Goal: Information Seeking & Learning: Learn about a topic

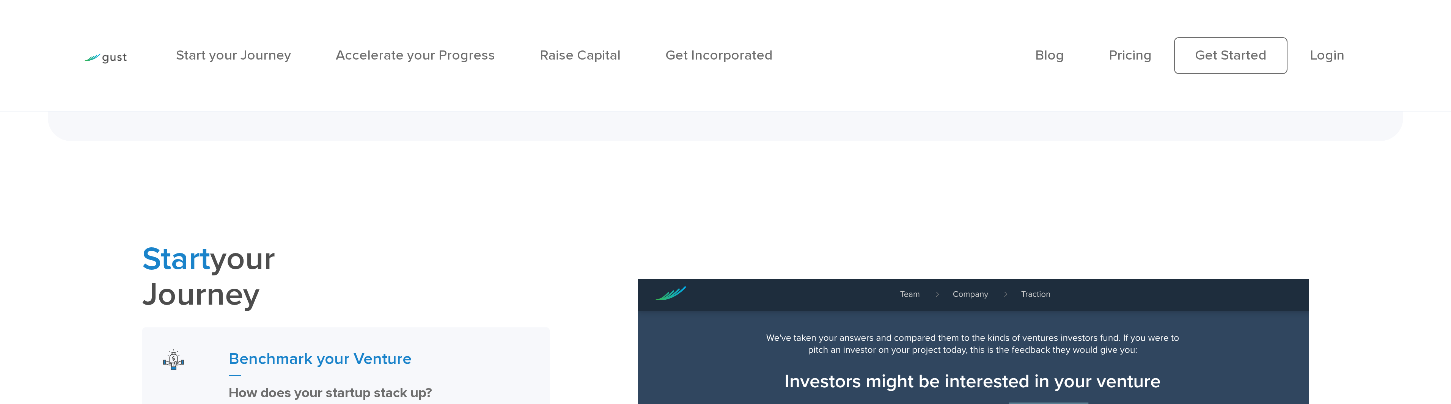
scroll to position [455, 0]
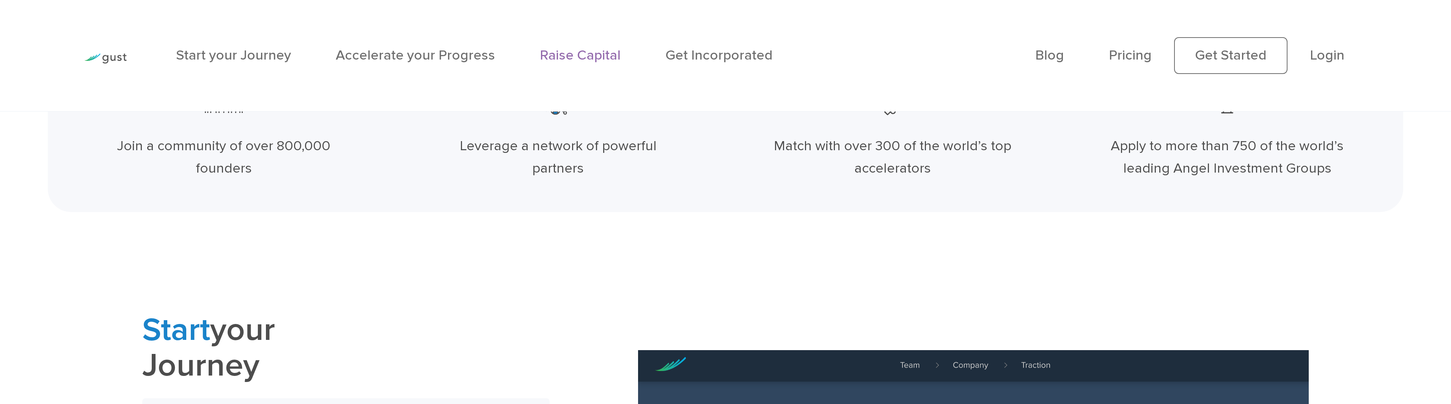
click at [583, 55] on link "Raise Capital" at bounding box center [580, 55] width 81 height 16
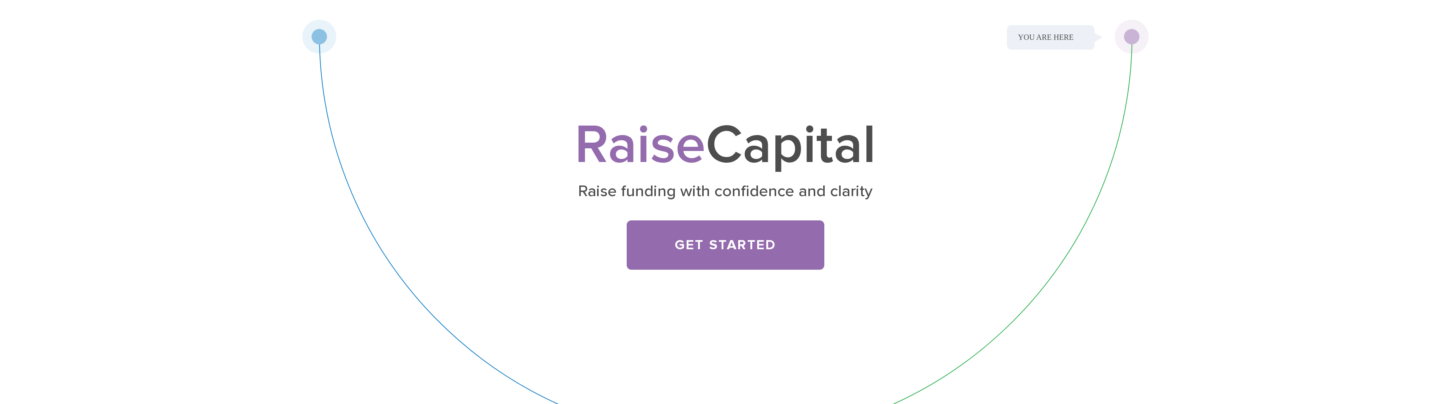
scroll to position [76, 0]
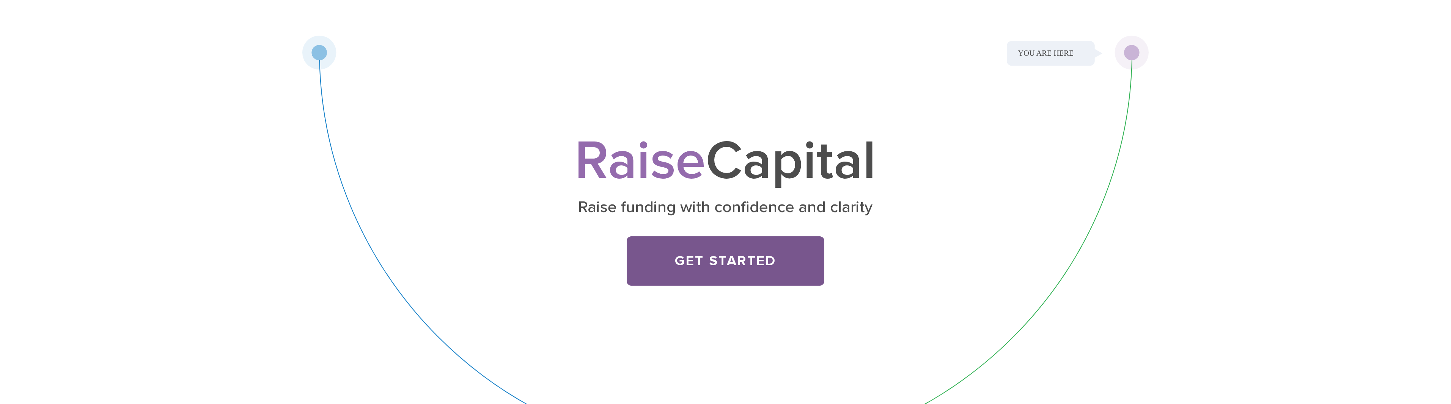
click at [727, 251] on link "Get Started" at bounding box center [726, 260] width 198 height 49
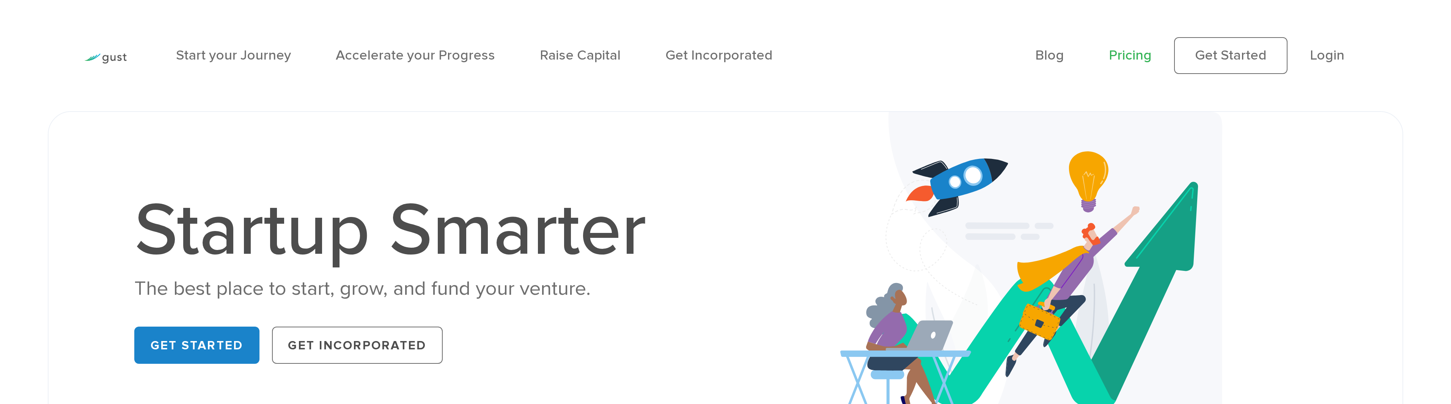
click at [1132, 54] on link "Pricing" at bounding box center [1130, 55] width 43 height 16
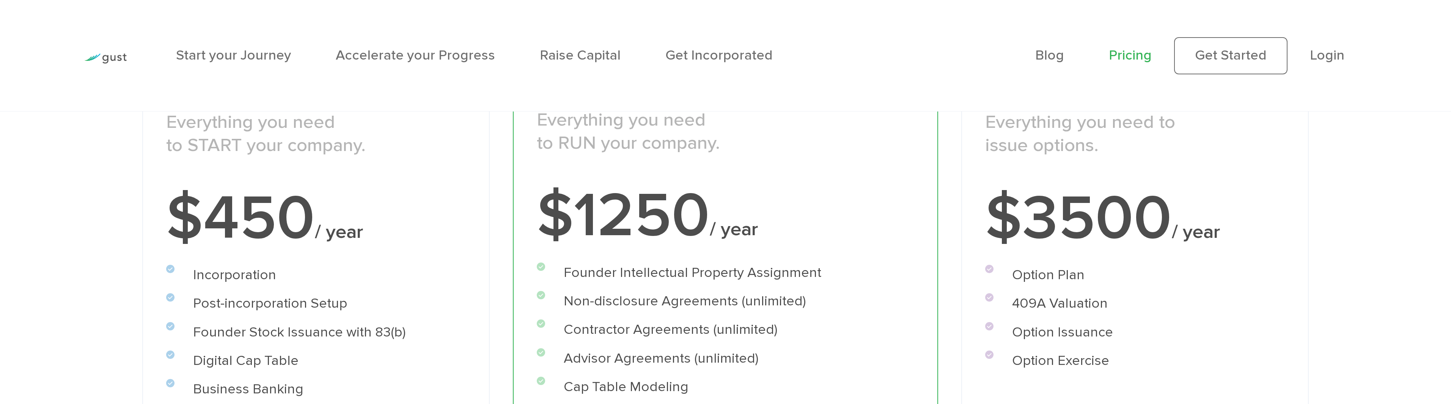
scroll to position [341, 0]
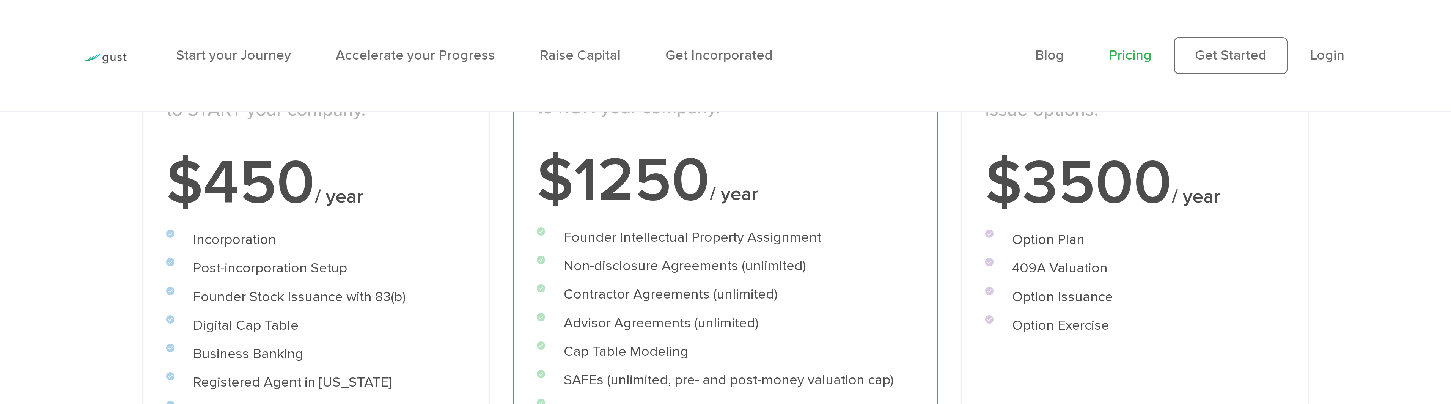
click at [1289, 232] on div "Raise Includes START and ACCELERATE Everything you need to issue options. $3500…" at bounding box center [1135, 319] width 348 height 668
click at [100, 282] on div "Choose Your Plan Upgrade anytime Start Incorporate in 2 Minutes Everything you …" at bounding box center [725, 236] width 1451 height 857
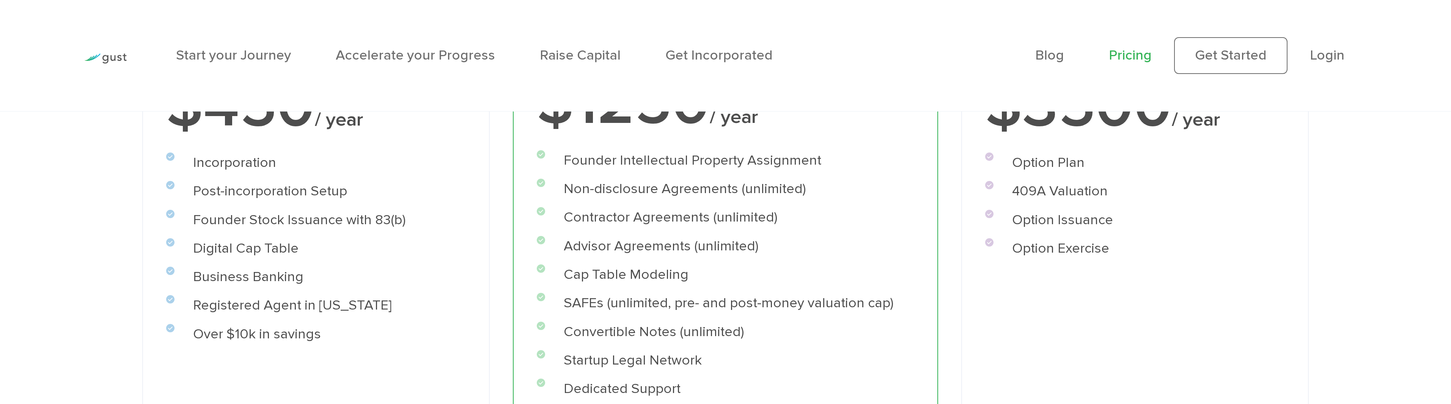
scroll to position [417, 0]
